Goal: Find specific page/section: Find specific page/section

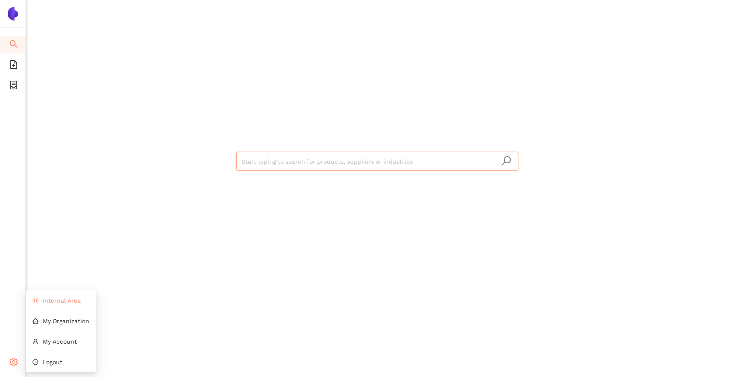
click at [60, 299] on span "Internal Area" at bounding box center [62, 300] width 38 height 7
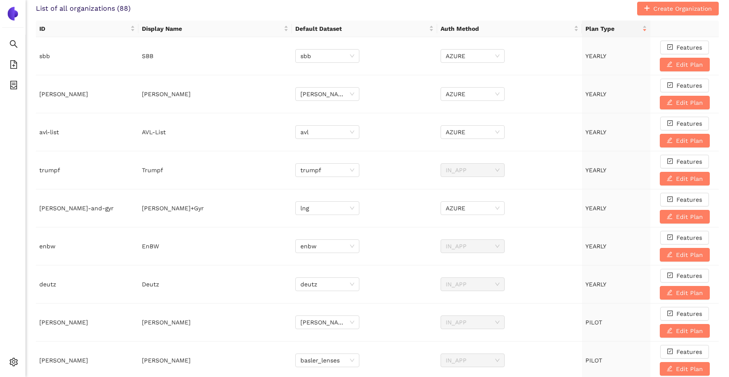
scroll to position [295, 0]
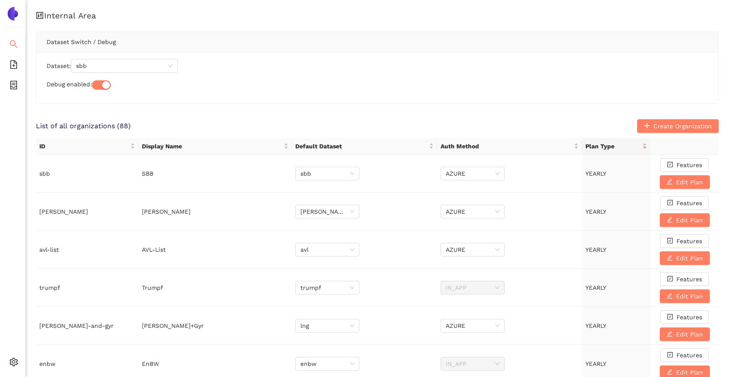
click at [17, 38] on span "search" at bounding box center [13, 45] width 9 height 17
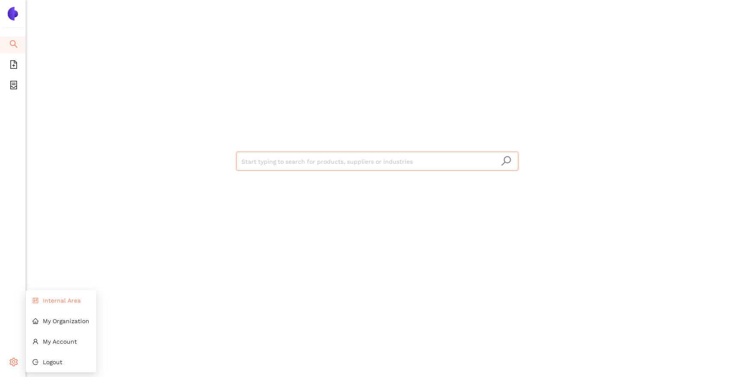
click at [60, 299] on span "Internal Area" at bounding box center [62, 300] width 38 height 7
